Goal: Task Accomplishment & Management: Complete application form

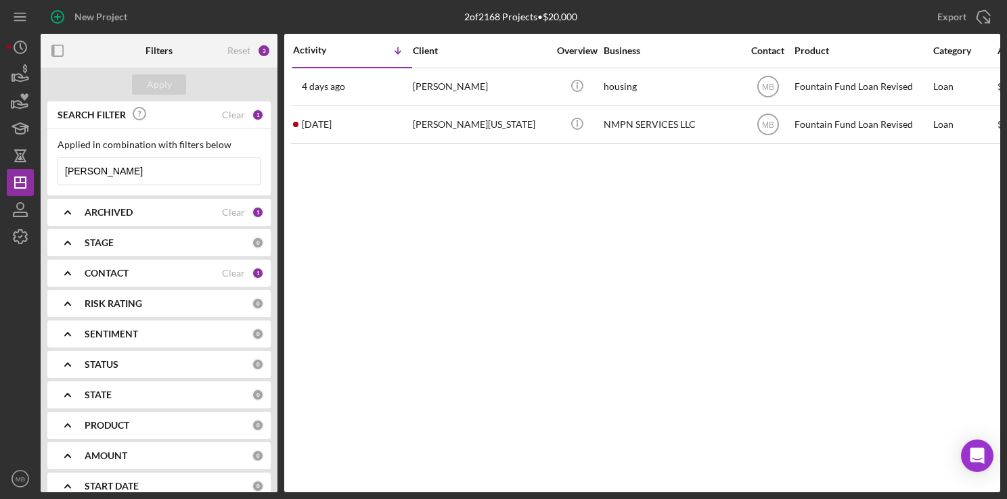
click at [194, 161] on input "demetrious" at bounding box center [159, 171] width 202 height 27
type input "d"
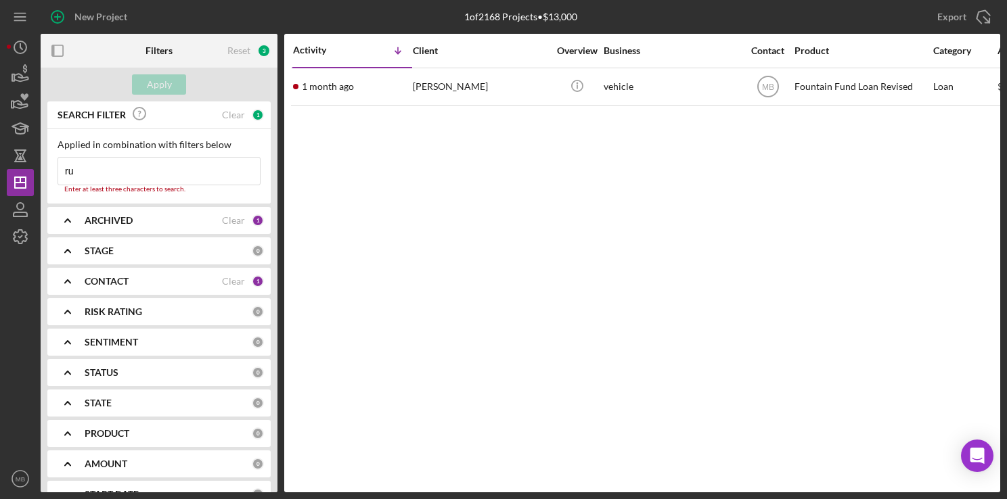
type input "r"
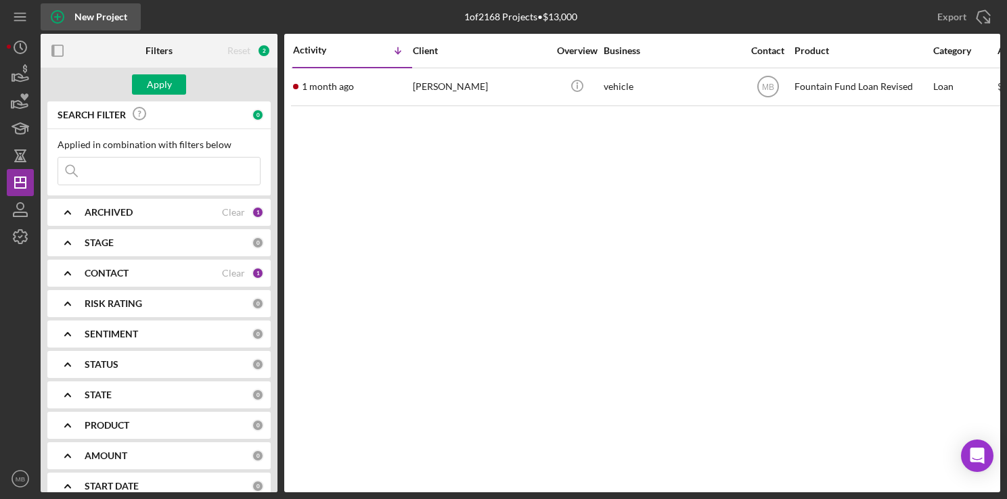
click at [55, 11] on circle "button" at bounding box center [57, 17] width 12 height 12
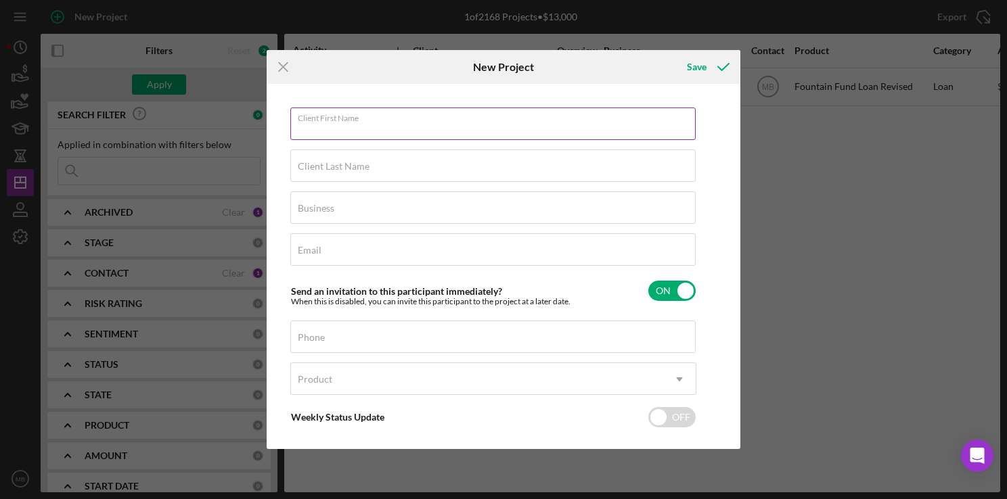
click at [382, 134] on input "Client First Name" at bounding box center [492, 124] width 405 height 32
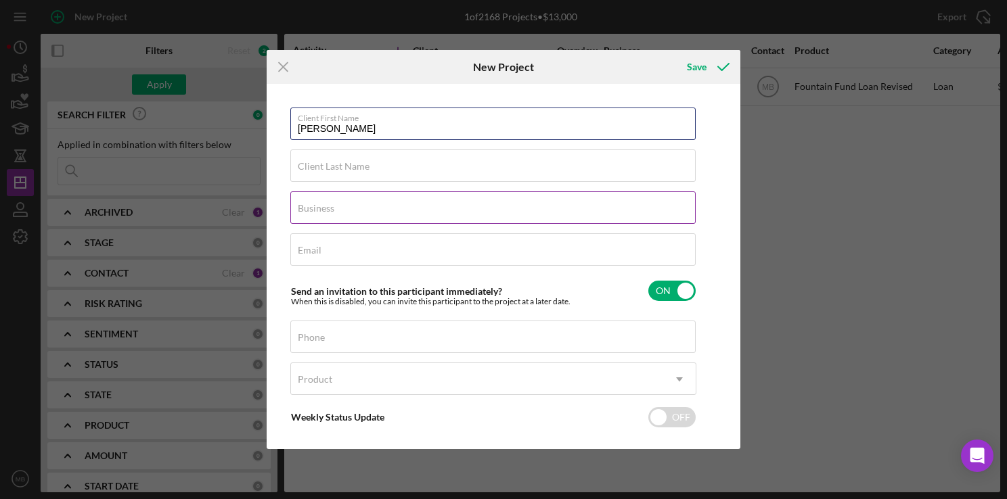
type input "michael"
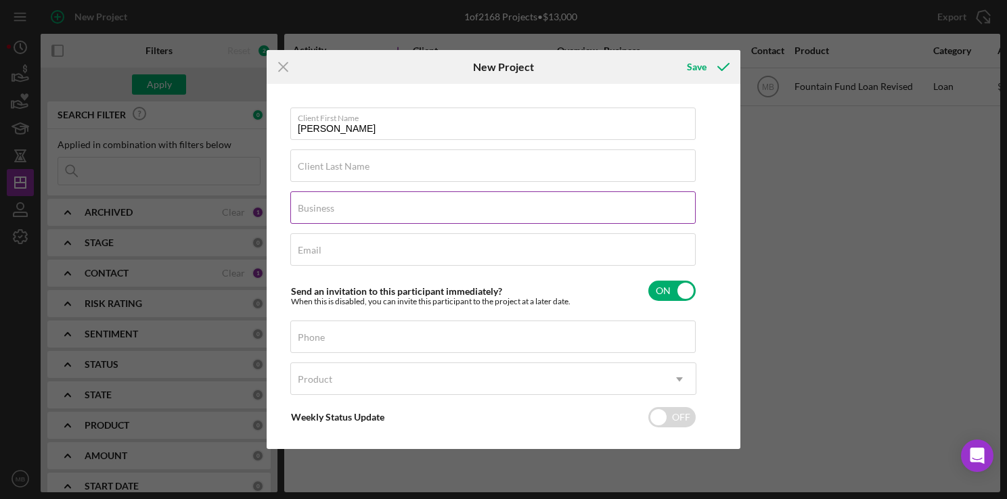
click at [628, 214] on input "Business" at bounding box center [492, 207] width 405 height 32
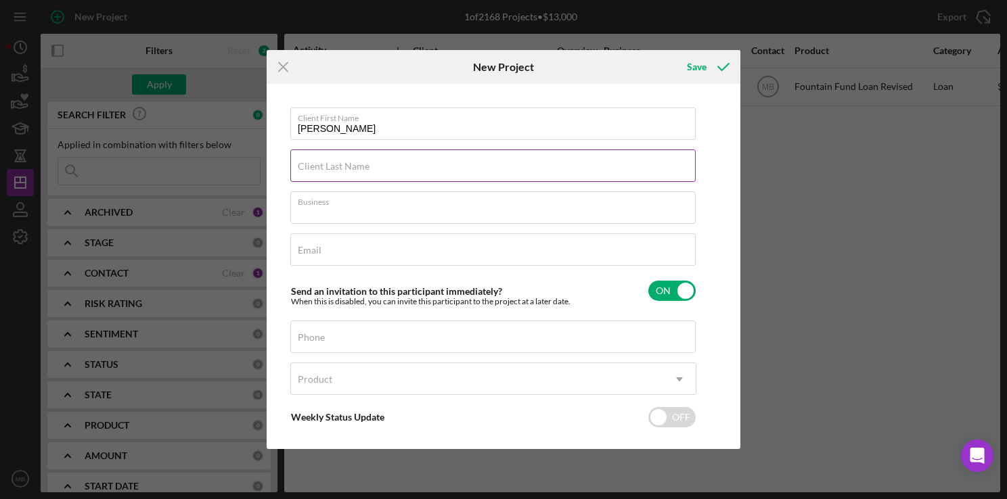
click at [619, 173] on input "Client Last Name" at bounding box center [492, 165] width 405 height 32
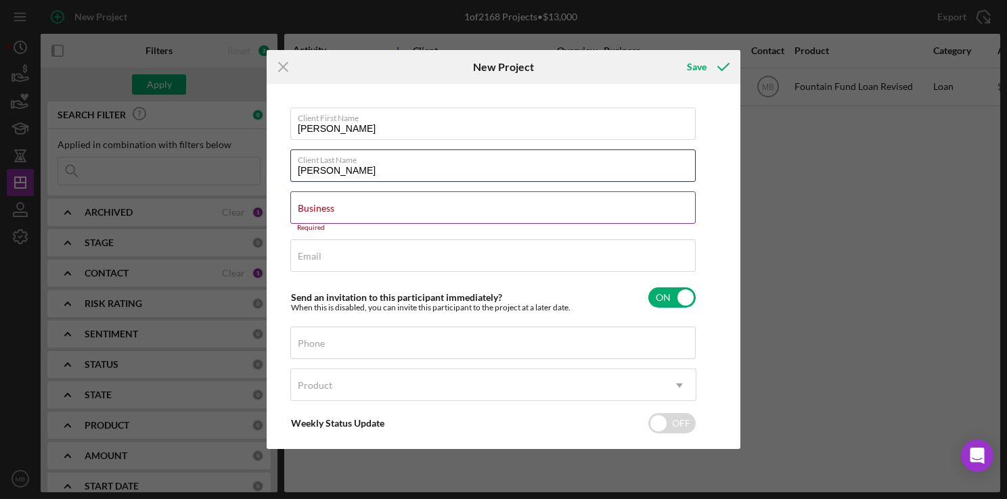
type input "russell"
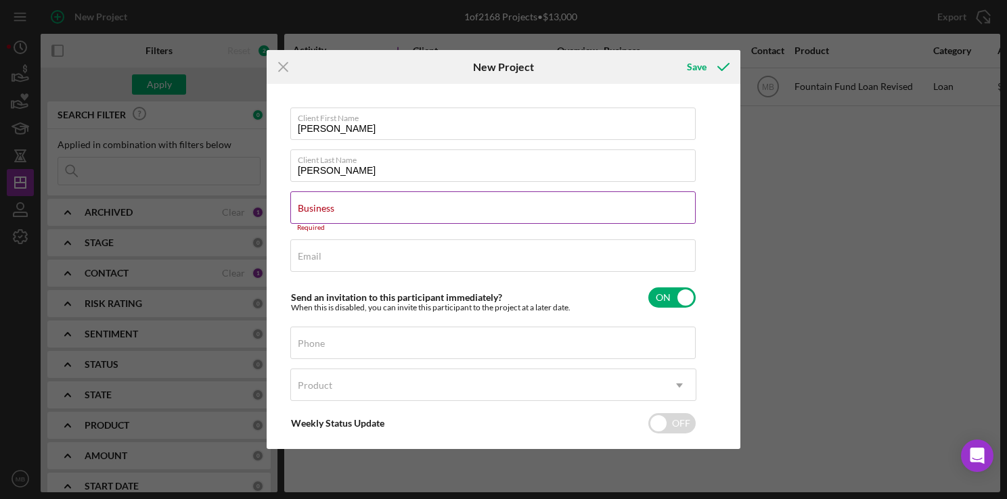
click at [547, 214] on input "Business" at bounding box center [492, 207] width 405 height 32
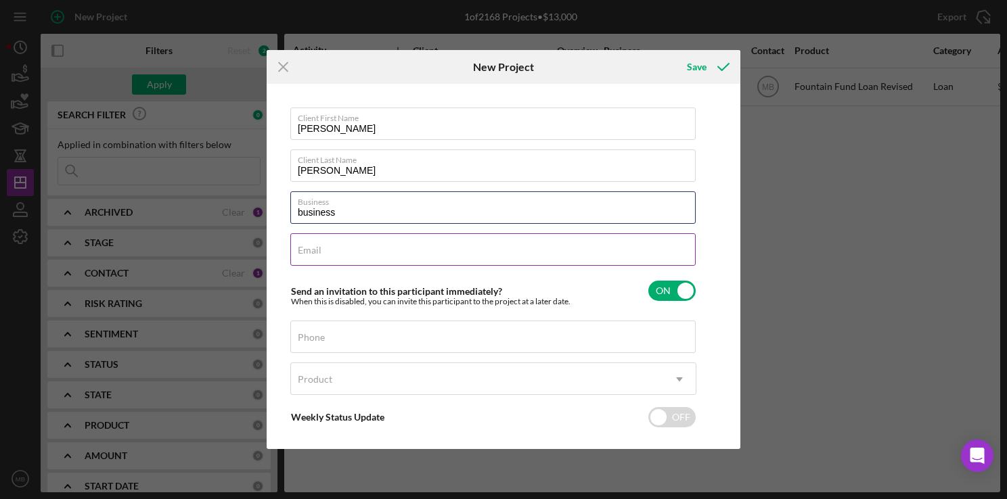
type input "business"
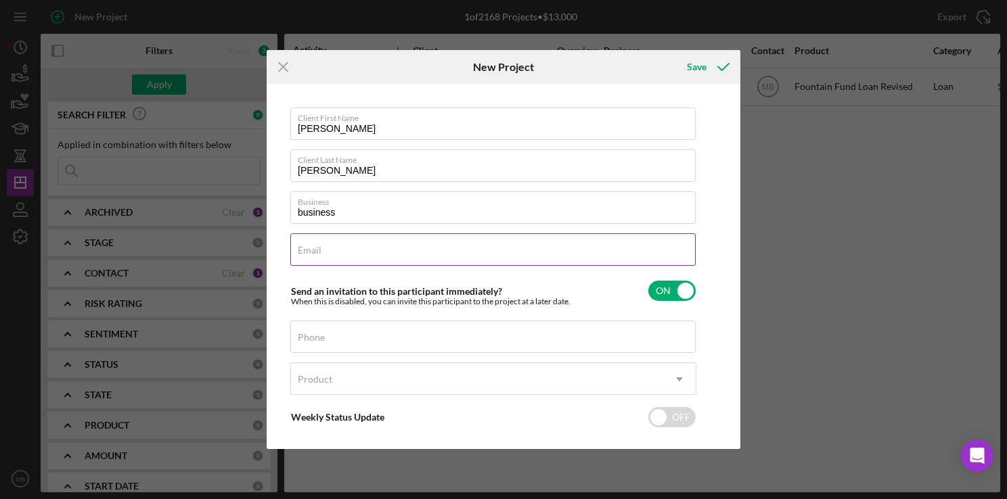
click at [592, 258] on input "Email" at bounding box center [492, 249] width 405 height 32
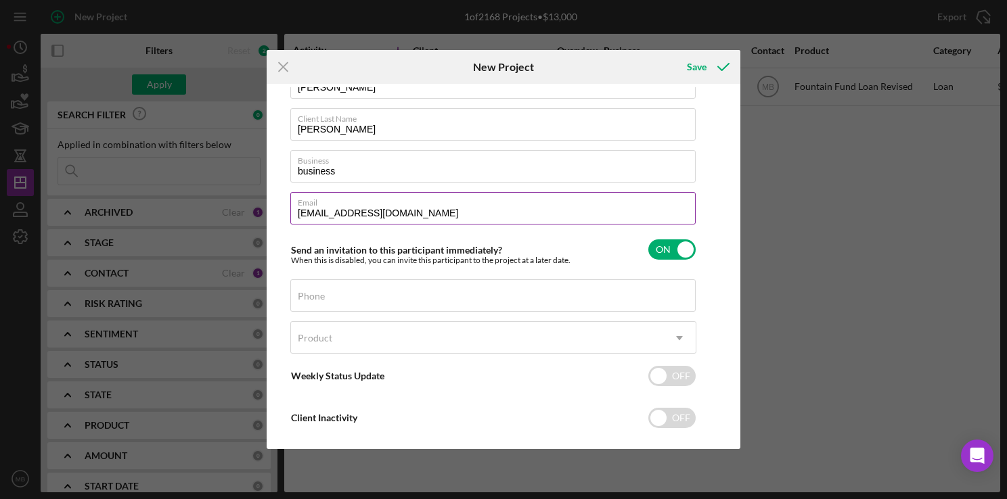
scroll to position [45, 0]
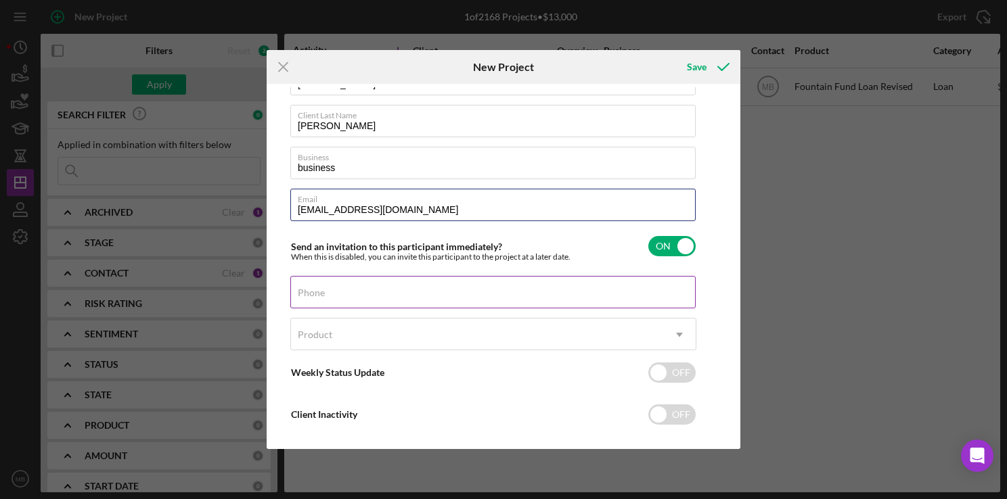
type input "mrussell4646@aol.com"
click at [565, 298] on input "Phone" at bounding box center [492, 292] width 405 height 32
type input "(215) 964-3948"
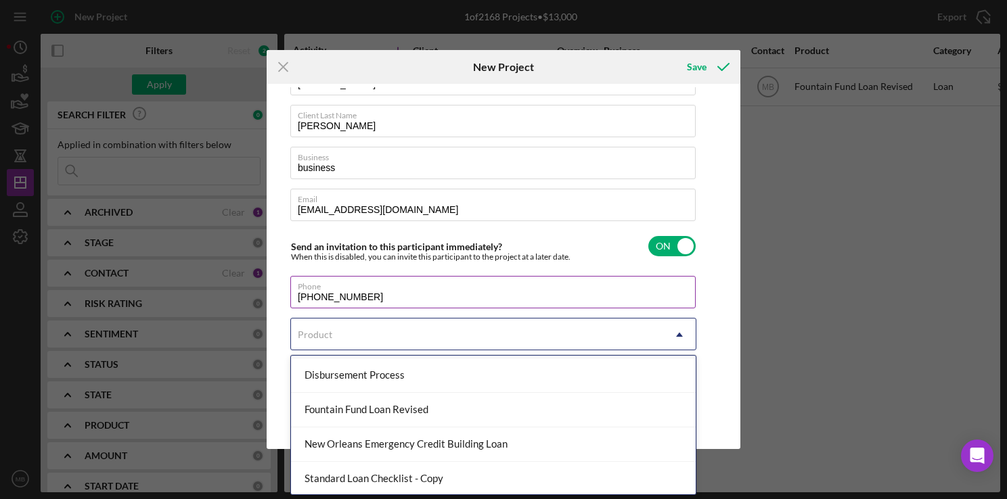
scroll to position [135, 0]
click at [430, 414] on div "Fountain Fund Loan Revised" at bounding box center [493, 410] width 405 height 34
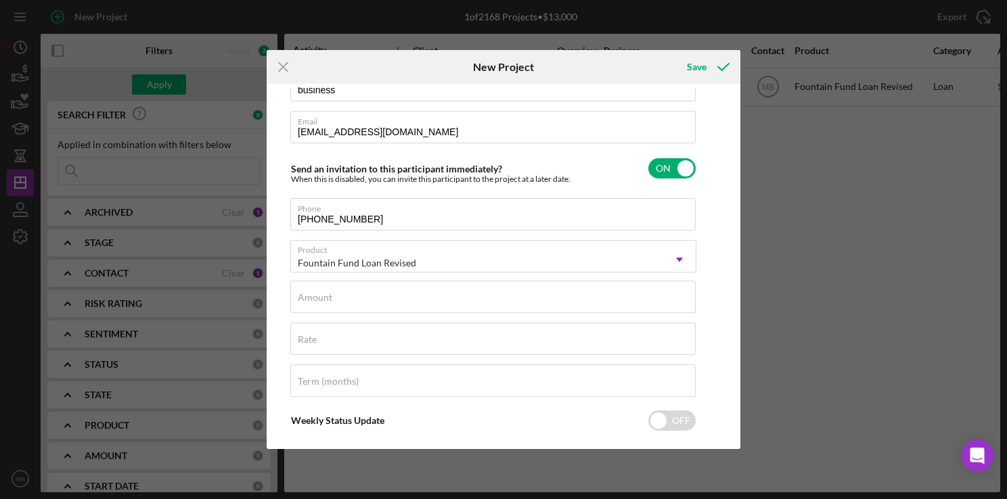
scroll to position [166, 0]
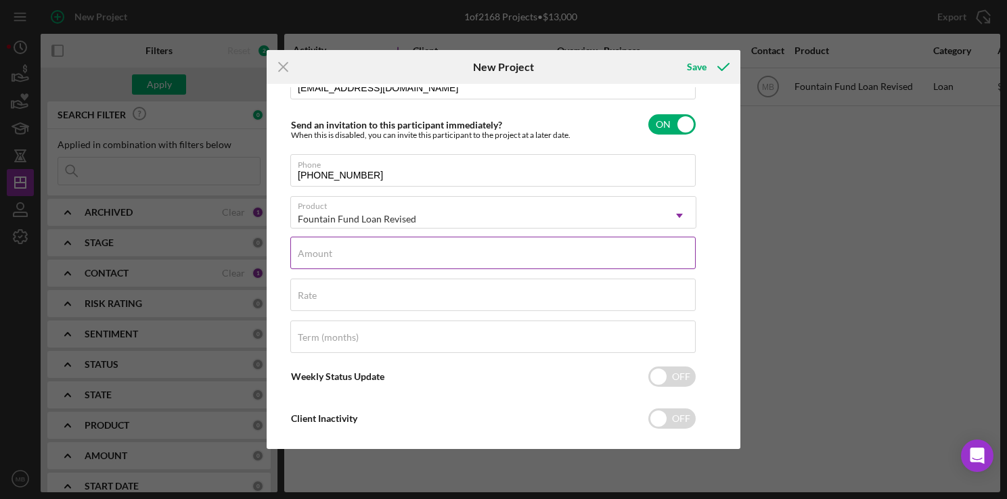
click at [534, 258] on div "Amount" at bounding box center [493, 254] width 406 height 34
type input "$15,000"
click at [557, 346] on input "Term (months)" at bounding box center [492, 337] width 405 height 32
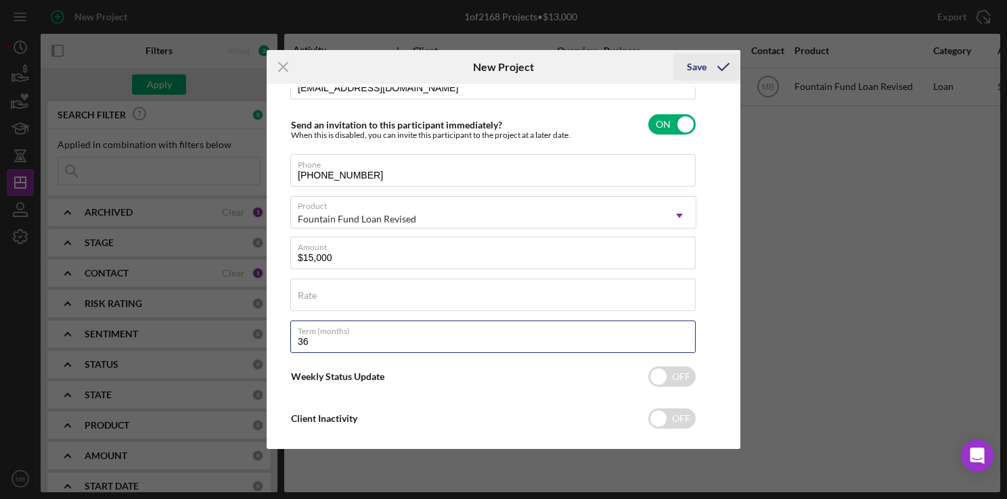
type input "36"
click at [697, 68] on div "Save" at bounding box center [697, 66] width 20 height 27
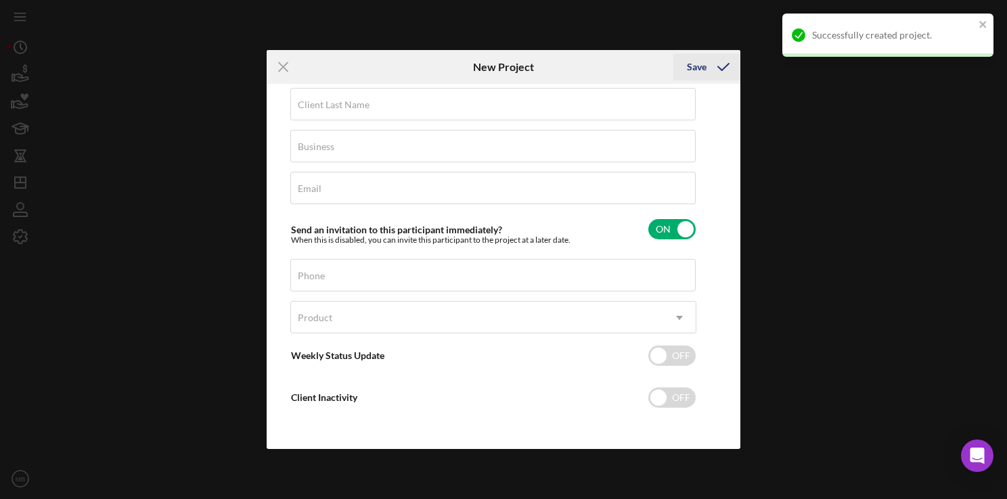
scroll to position [60, 0]
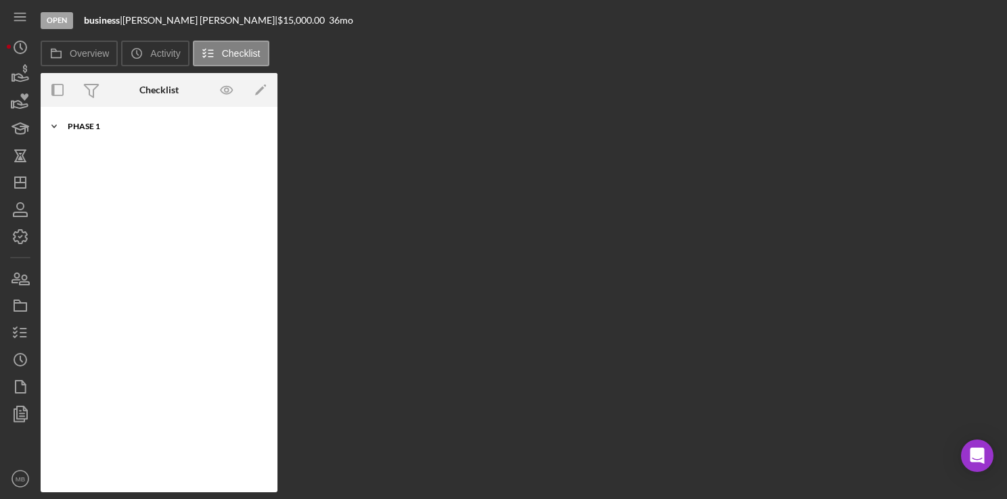
click at [49, 124] on icon "Icon/Expander" at bounding box center [54, 126] width 27 height 27
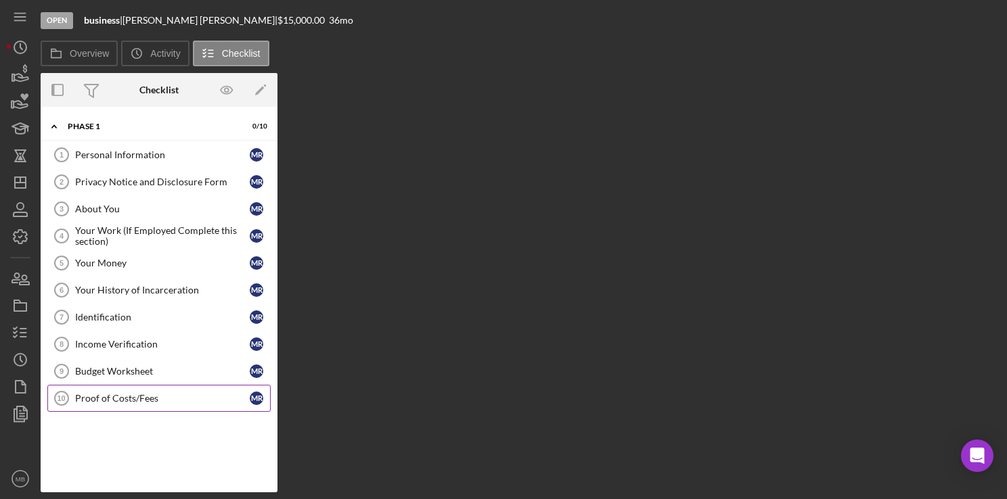
click at [99, 396] on div "Proof of Costs/Fees" at bounding box center [162, 398] width 175 height 11
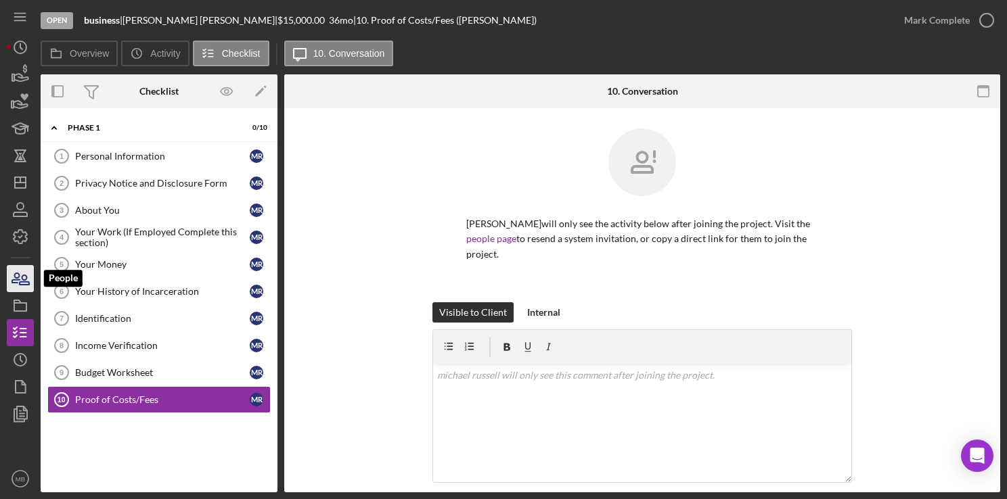
click at [18, 280] on icon "button" at bounding box center [20, 279] width 34 height 34
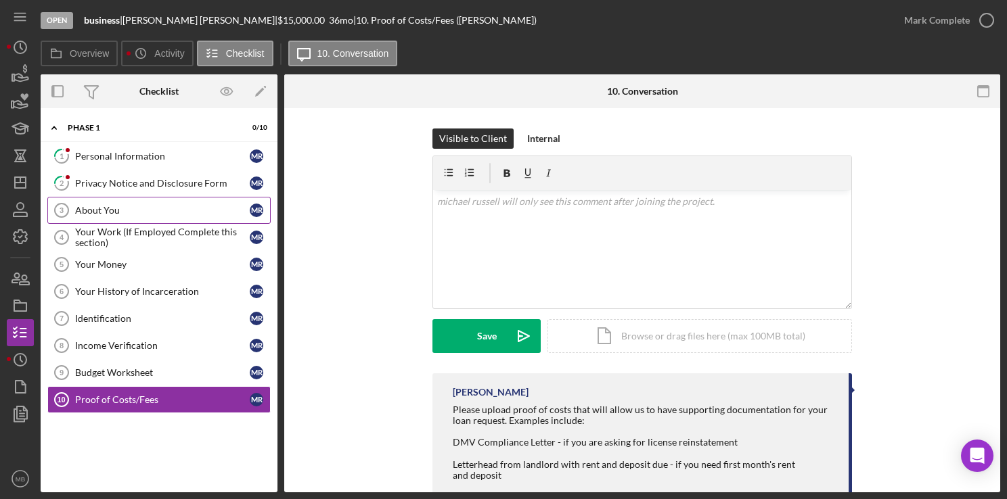
click at [124, 205] on div "About You" at bounding box center [162, 210] width 175 height 11
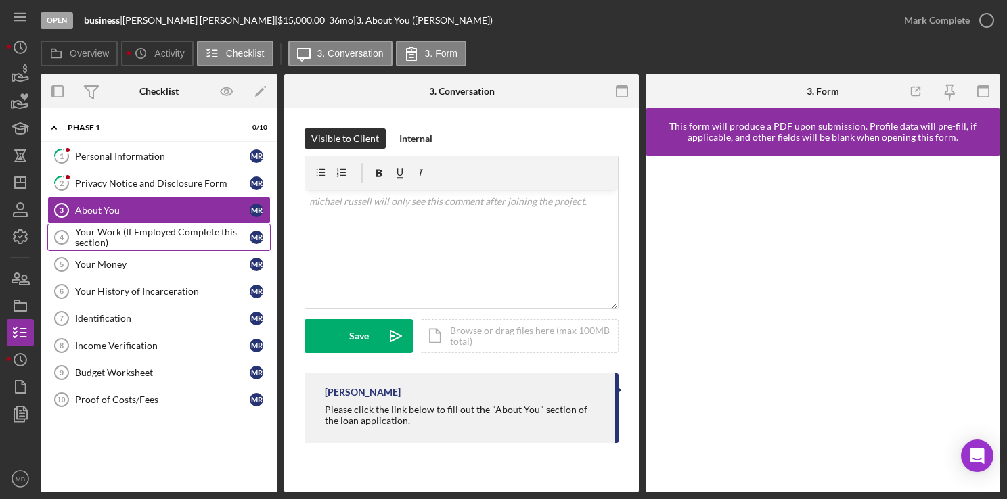
click at [123, 227] on div "Your Work (If Employed Complete this section)" at bounding box center [162, 238] width 175 height 22
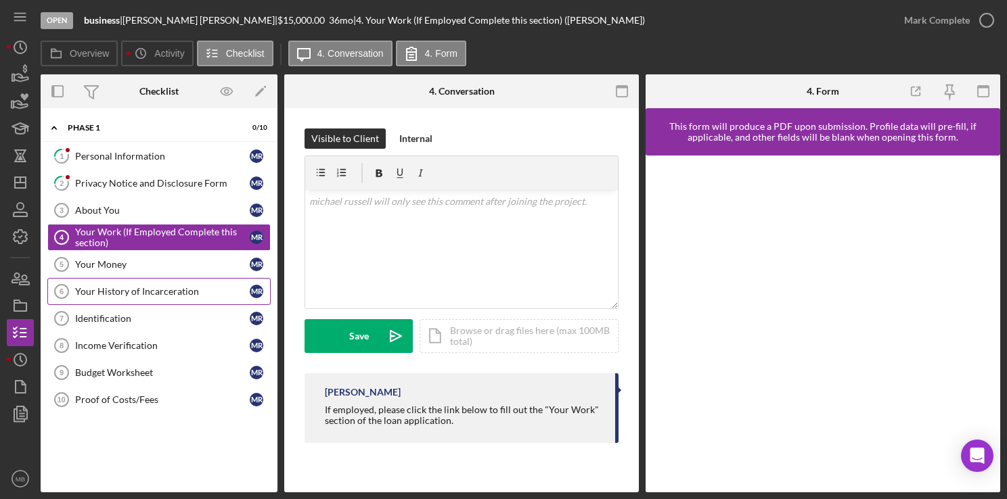
click at [164, 293] on div "Your History of Incarceration" at bounding box center [162, 291] width 175 height 11
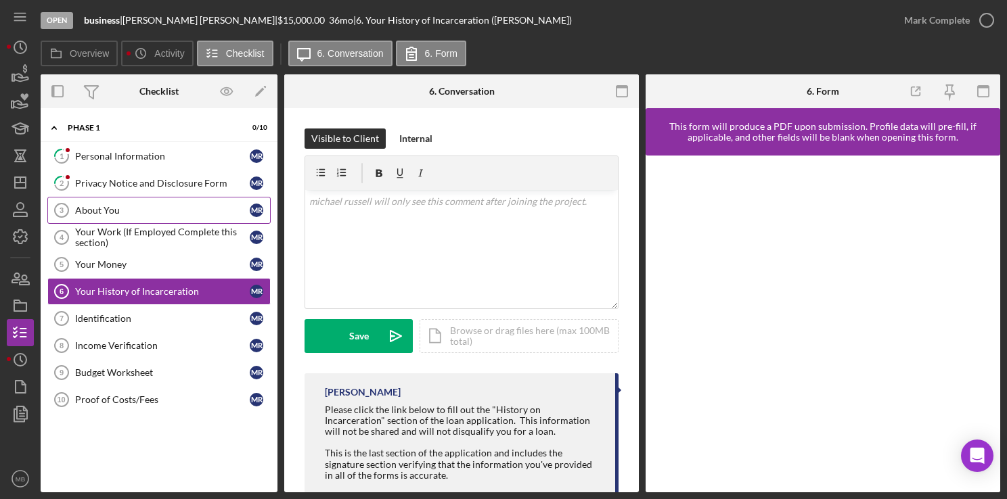
click at [143, 205] on div "About You" at bounding box center [162, 210] width 175 height 11
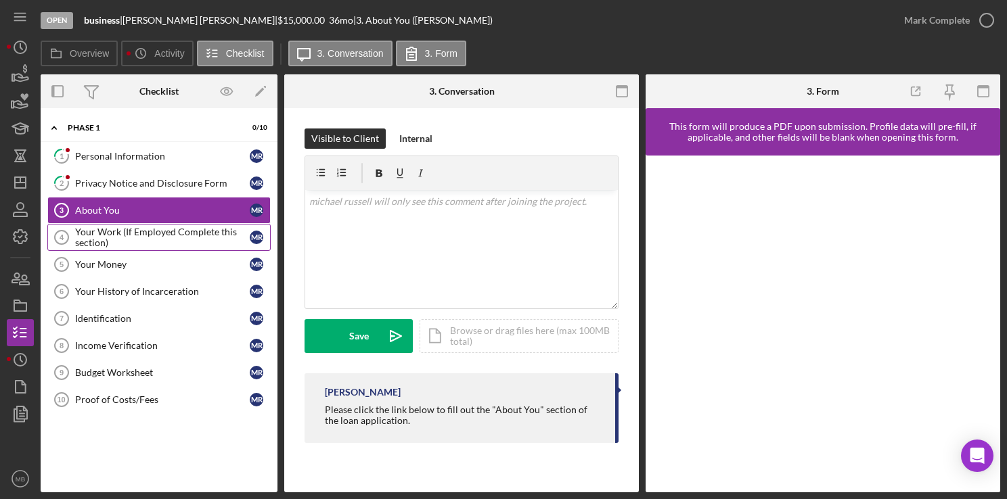
click at [149, 231] on div "Your Work (If Employed Complete this section)" at bounding box center [162, 238] width 175 height 22
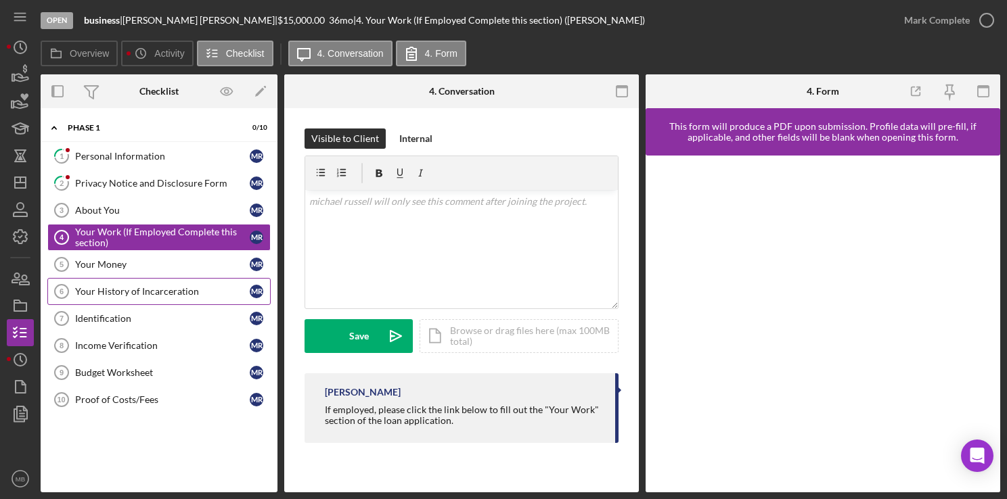
click at [141, 290] on div "Your History of Incarceration" at bounding box center [162, 291] width 175 height 11
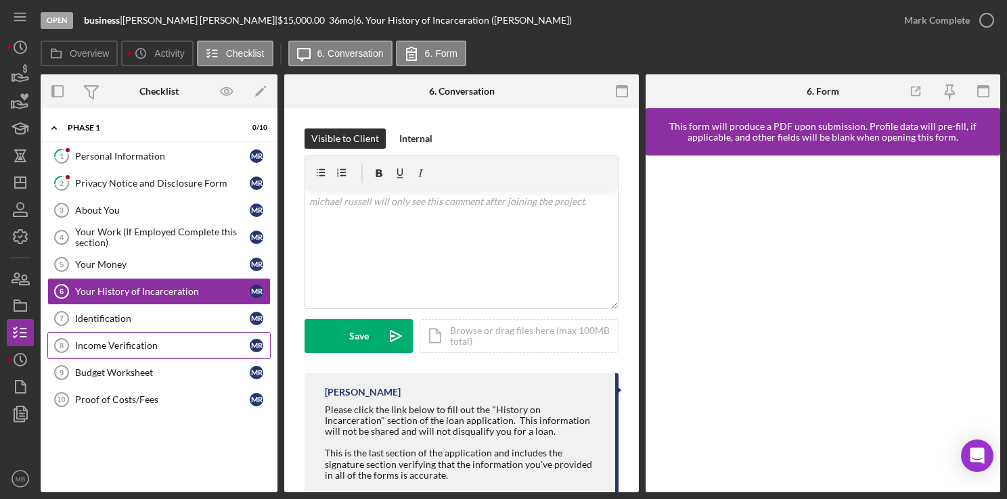
click at [162, 348] on div "Income Verification" at bounding box center [162, 345] width 175 height 11
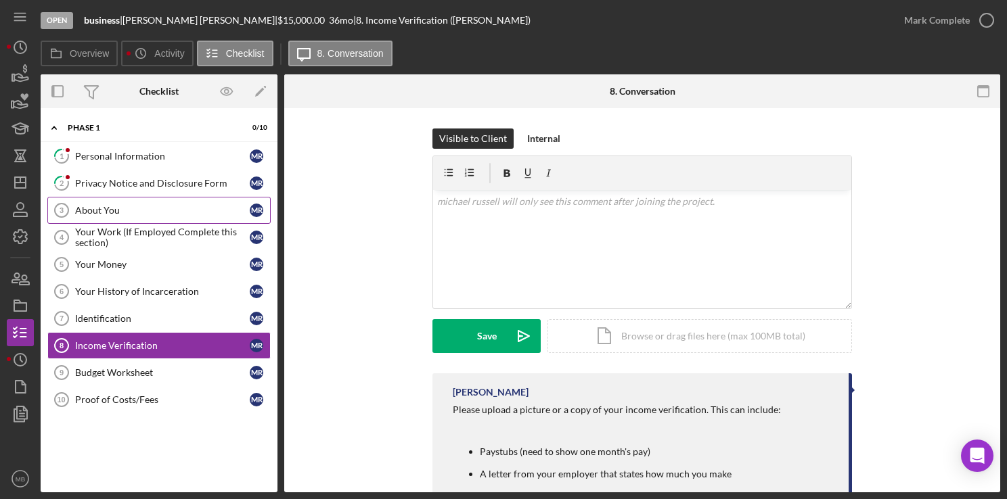
click at [116, 198] on link "About You 3 About You m r" at bounding box center [158, 210] width 223 height 27
